Goal: Transaction & Acquisition: Purchase product/service

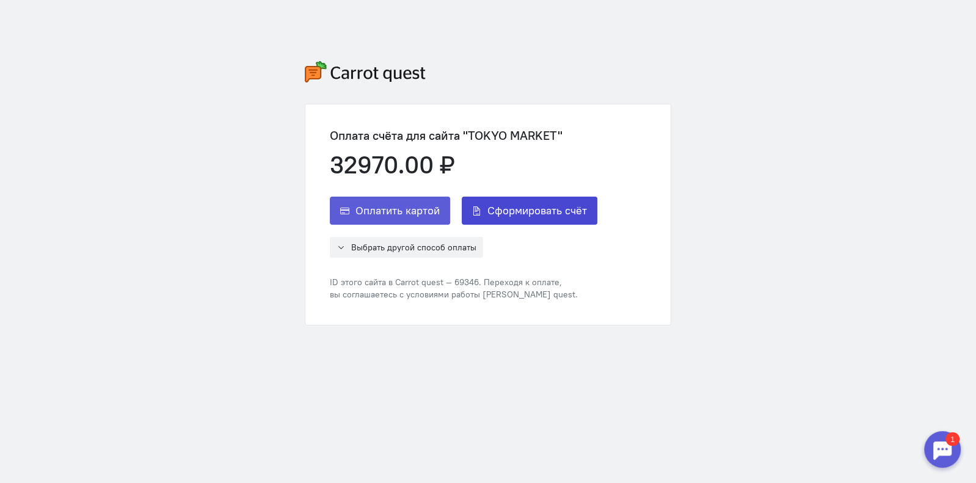
click at [536, 216] on span "Сформировать счёт" at bounding box center [537, 210] width 100 height 15
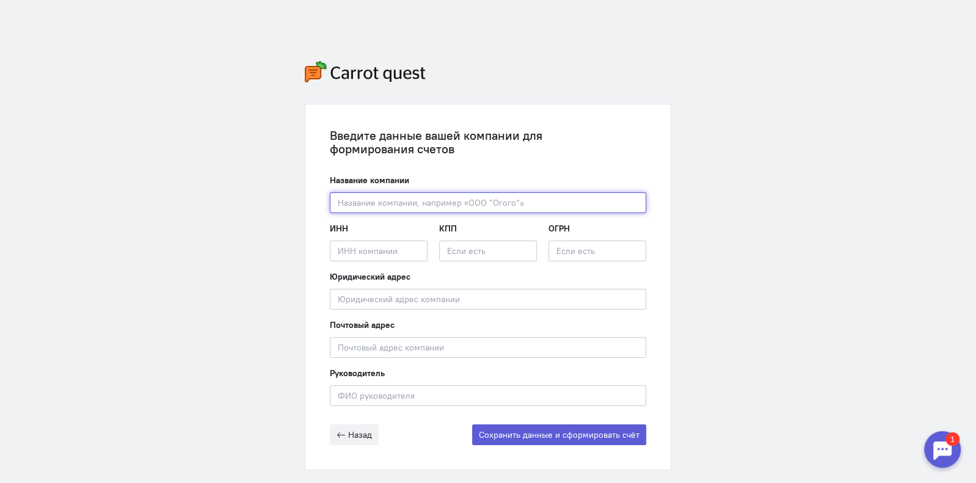
click at [456, 200] on input "text" at bounding box center [488, 202] width 316 height 21
click at [937, 447] on div at bounding box center [942, 449] width 37 height 37
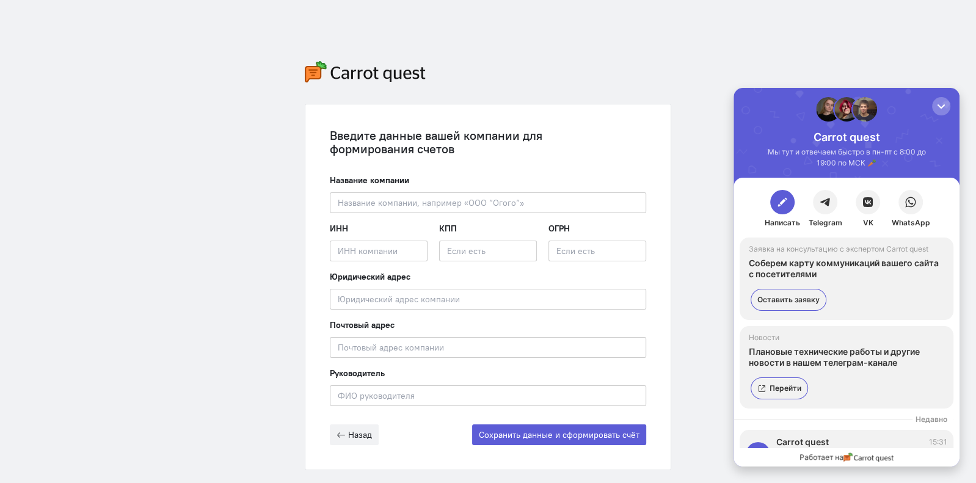
click at [616, 78] on div "Введите данные вашей компании для формирования счетов Название компании Введите…" at bounding box center [487, 265] width 391 height 531
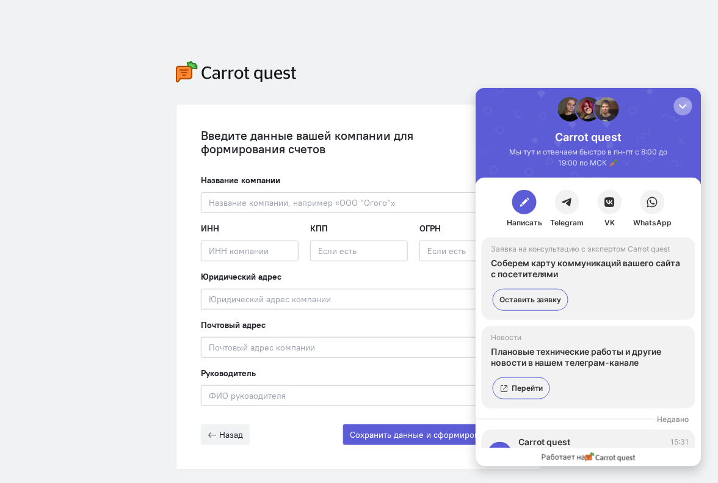
click at [683, 104] on div "button" at bounding box center [682, 106] width 12 height 12
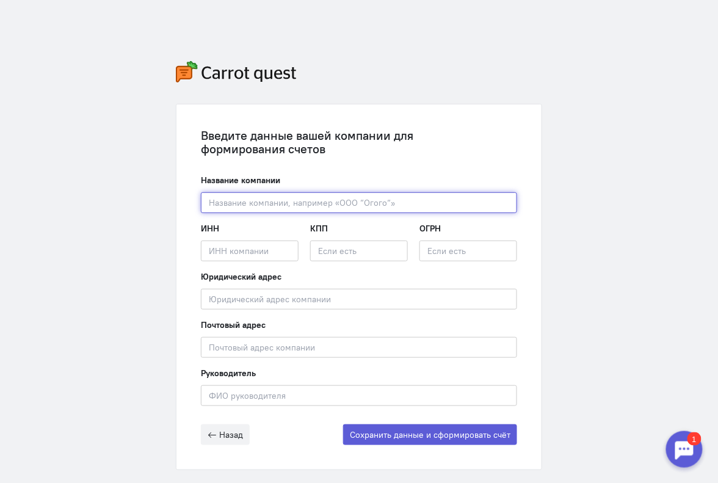
click at [299, 205] on input "text" at bounding box center [359, 202] width 316 height 21
paste input "ООО «Токио Маркет»"
type input "ООО «Токио Маркет»"
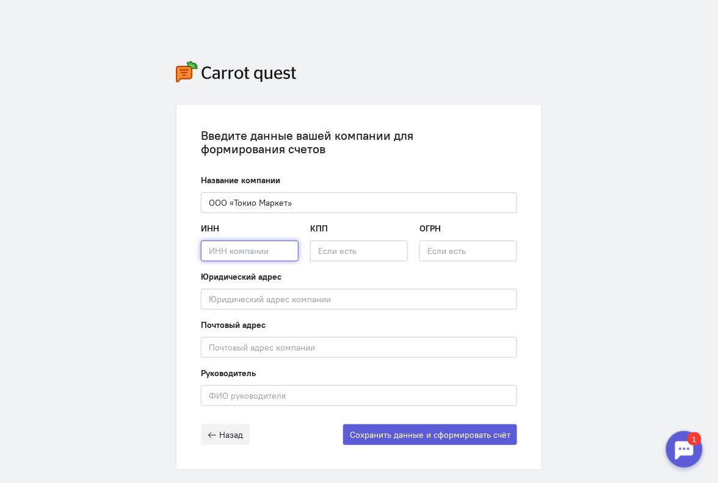
click at [217, 250] on input "text" at bounding box center [250, 251] width 98 height 21
paste input "2502075211"
type input "2502075211"
click at [363, 255] on input "text" at bounding box center [359, 251] width 98 height 21
paste input "254001001"
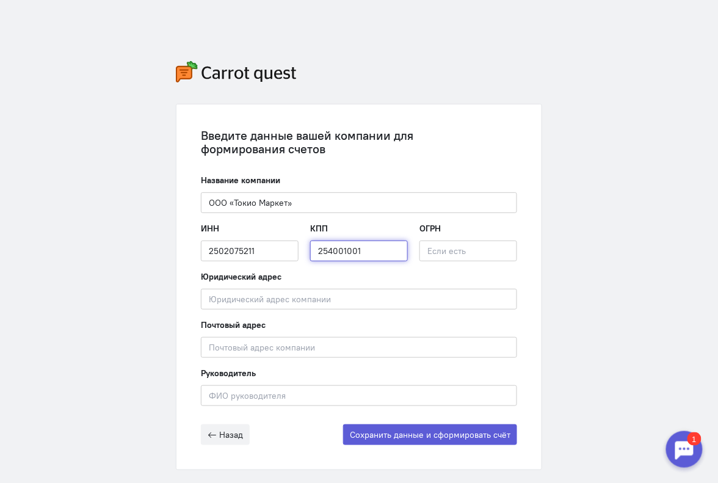
type input "254001001"
click at [465, 248] on input "text" at bounding box center [468, 251] width 98 height 21
paste input "1232500035900"
type input "1232500035900"
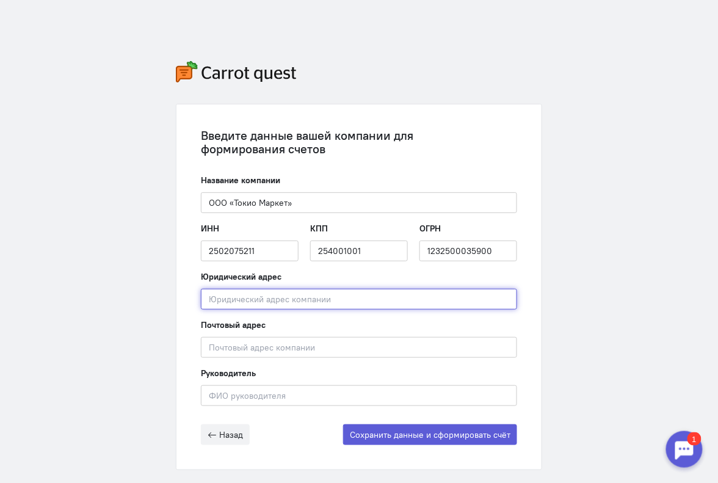
click at [248, 298] on input "text" at bounding box center [359, 299] width 316 height 21
paste input "690002, г. [STREET_ADDRESS] 13"
type input "690002, г. [STREET_ADDRESS] 13"
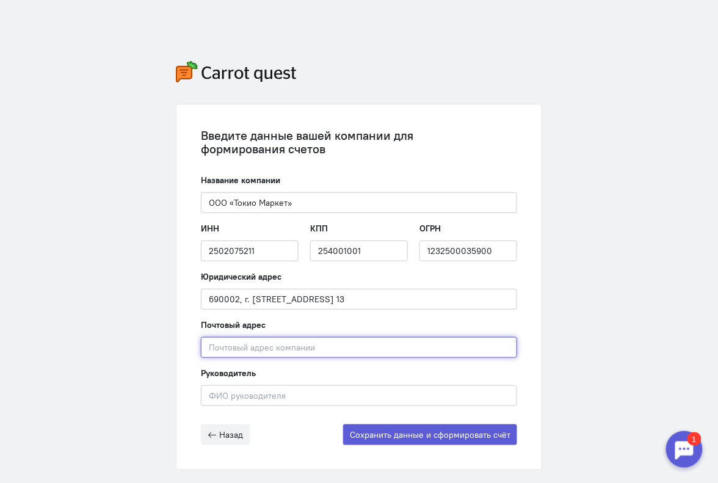
click at [219, 353] on input "text" at bounding box center [359, 347] width 316 height 21
paste input "690002, г. [STREET_ADDRESS] 13"
type input "690002, г. [STREET_ADDRESS] 13"
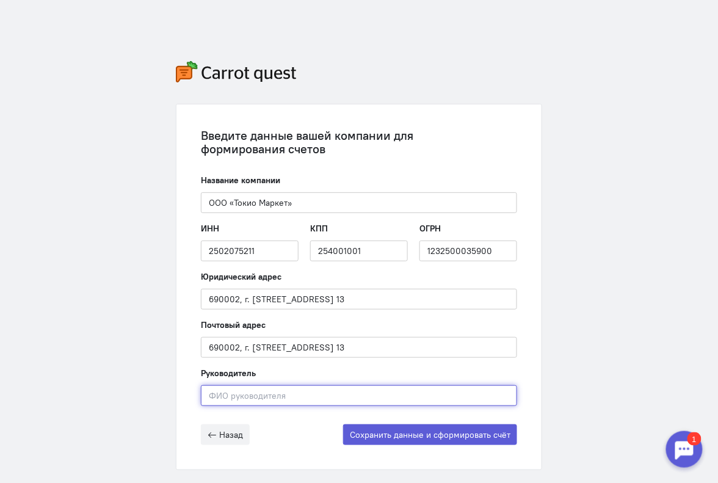
click at [228, 400] on input "text" at bounding box center [359, 395] width 316 height 21
paste input "[PERSON_NAME]"
type input "[PERSON_NAME]"
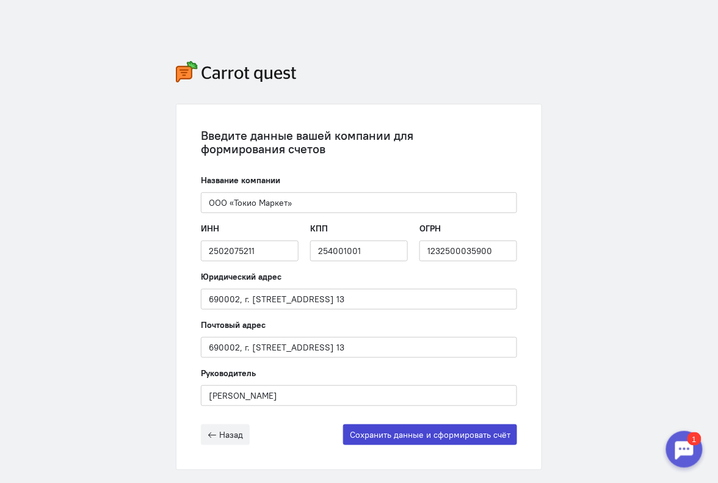
click at [401, 428] on button "Сохранить данные и сформировать счёт" at bounding box center [430, 434] width 174 height 21
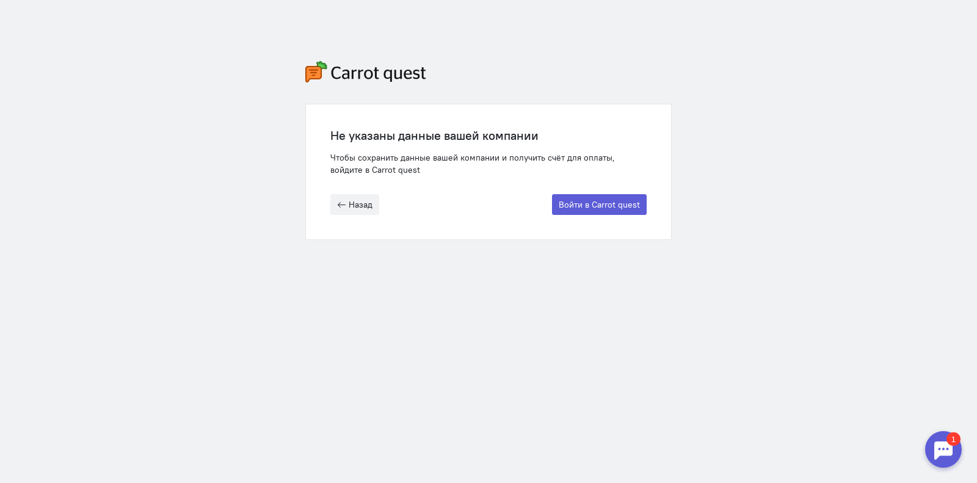
click at [950, 451] on div at bounding box center [943, 449] width 37 height 37
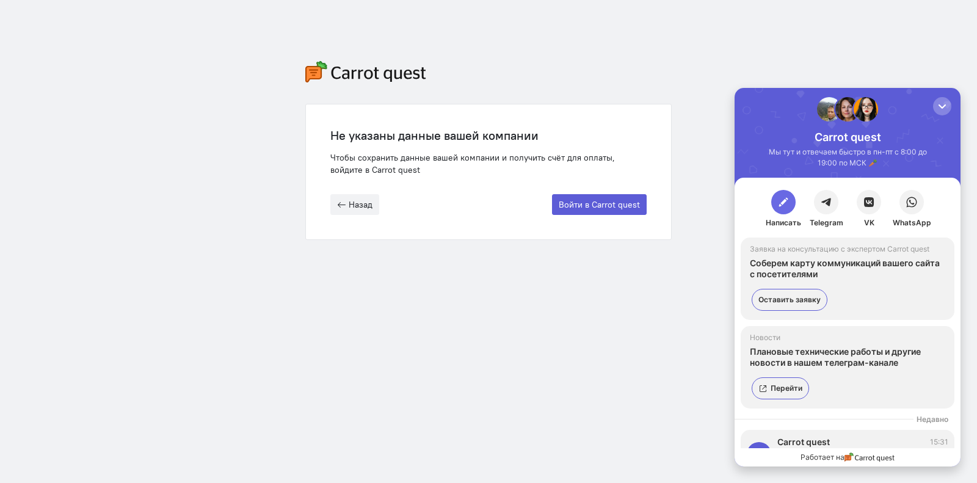
click at [773, 209] on button "button" at bounding box center [783, 202] width 24 height 24
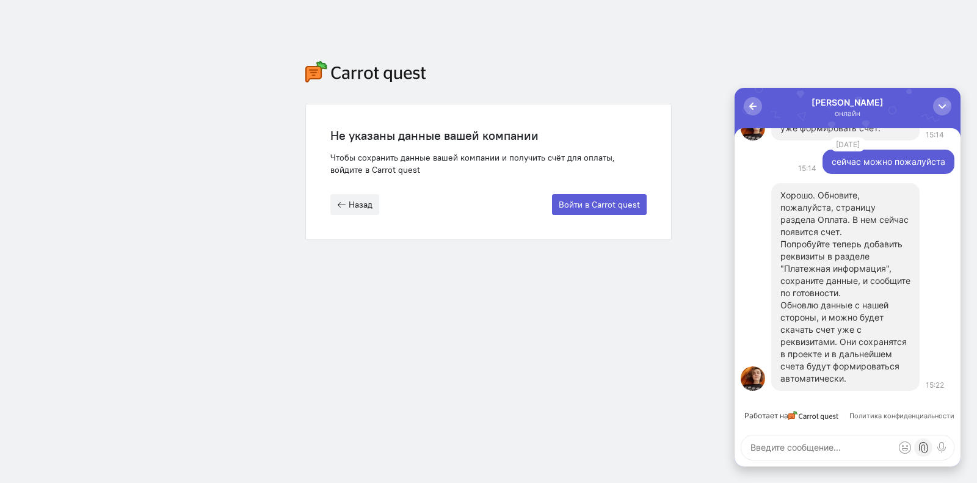
click at [925, 454] on label at bounding box center [923, 447] width 18 height 18
click at [734, 88] on input "file" at bounding box center [734, 88] width 0 height 0
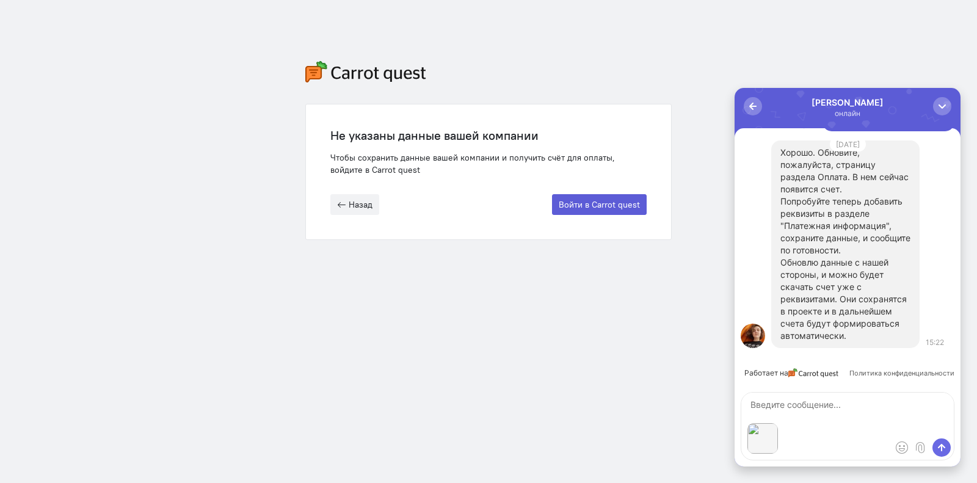
click at [944, 443] on span "submit" at bounding box center [941, 447] width 12 height 12
